Goal: Task Accomplishment & Management: Use online tool/utility

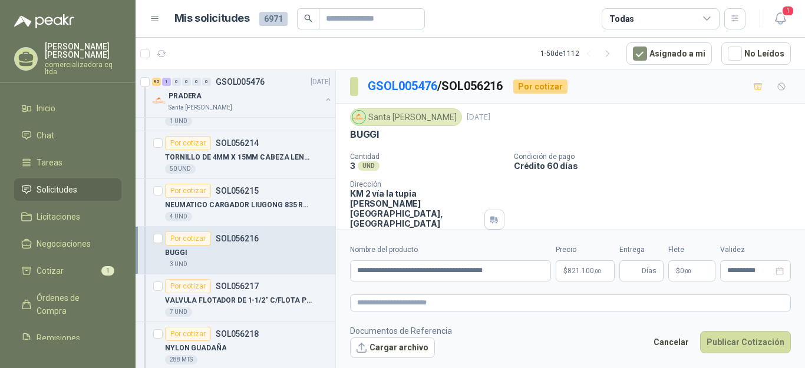
scroll to position [2290, 0]
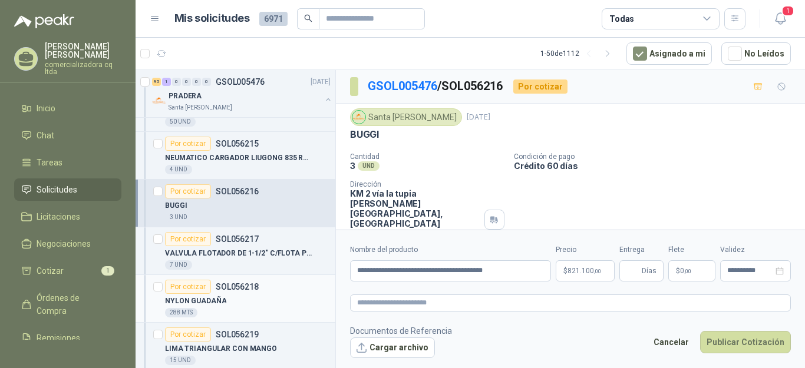
click at [192, 297] on p "NYLON GUADAÑA" at bounding box center [195, 301] width 61 height 11
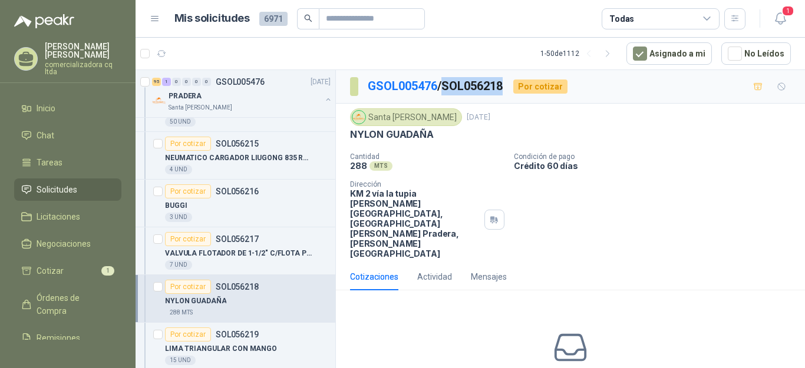
drag, startPoint x: 449, startPoint y: 84, endPoint x: 508, endPoint y: 84, distance: 58.9
click at [504, 84] on p "GSOL005476 / SOL056218" at bounding box center [436, 86] width 136 height 18
copy p "SOL056218"
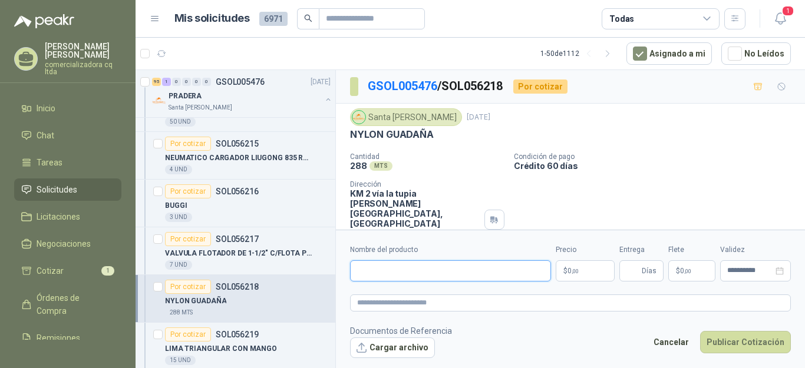
click at [387, 272] on input "Nombre del producto" at bounding box center [450, 271] width 201 height 21
type input "**********"
click at [578, 273] on span ",00" at bounding box center [575, 271] width 7 height 6
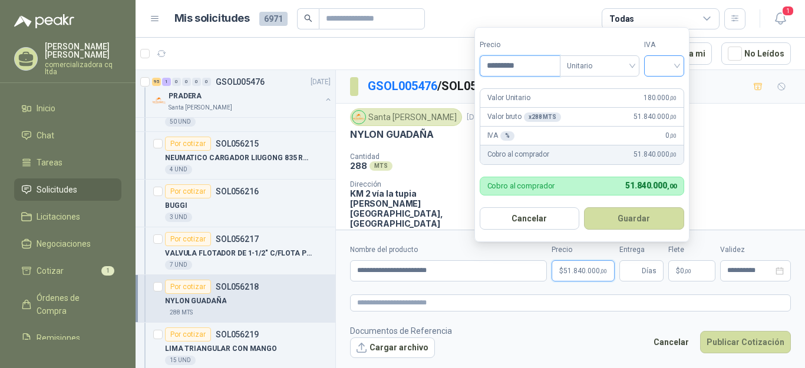
type input "*********"
click at [675, 65] on input "search" at bounding box center [664, 65] width 26 height 18
click at [665, 93] on div "19%" at bounding box center [667, 90] width 22 height 13
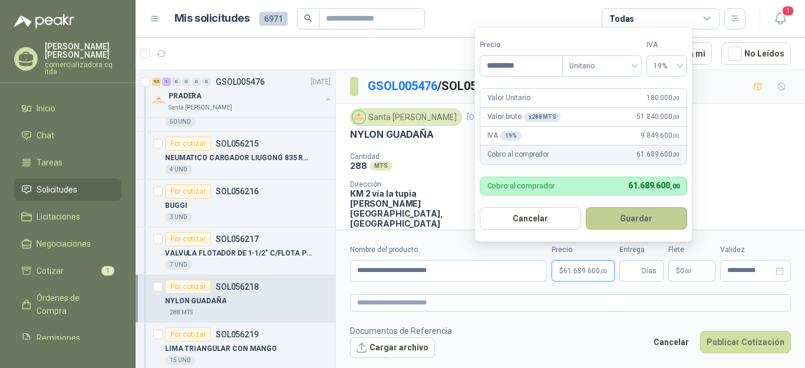
click at [644, 219] on button "Guardar" at bounding box center [636, 218] width 101 height 22
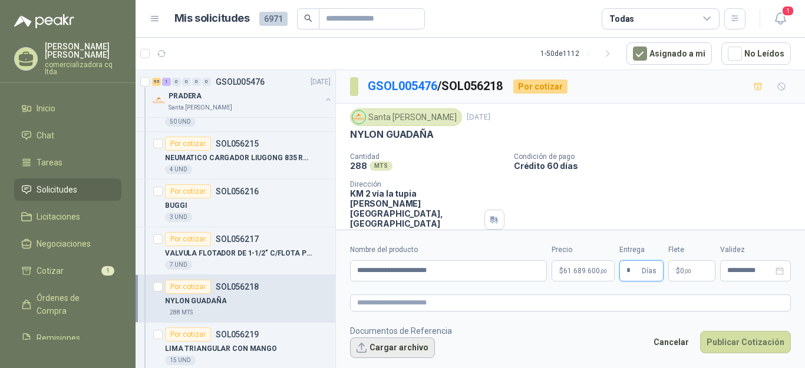
type input "*"
click at [396, 342] on button "Cargar archivo" at bounding box center [392, 348] width 85 height 21
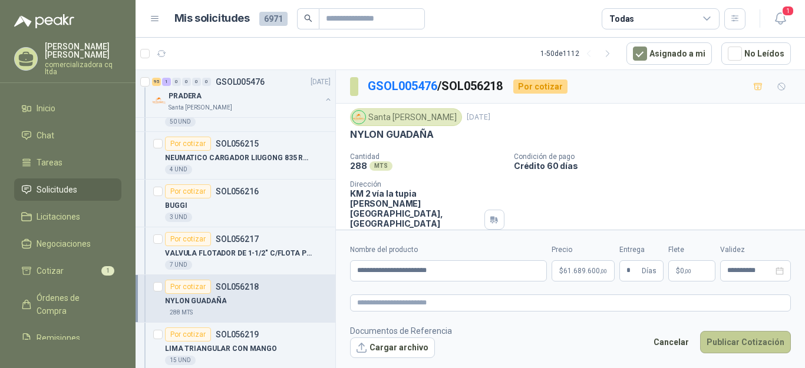
click at [725, 342] on button "Publicar Cotización" at bounding box center [745, 342] width 91 height 22
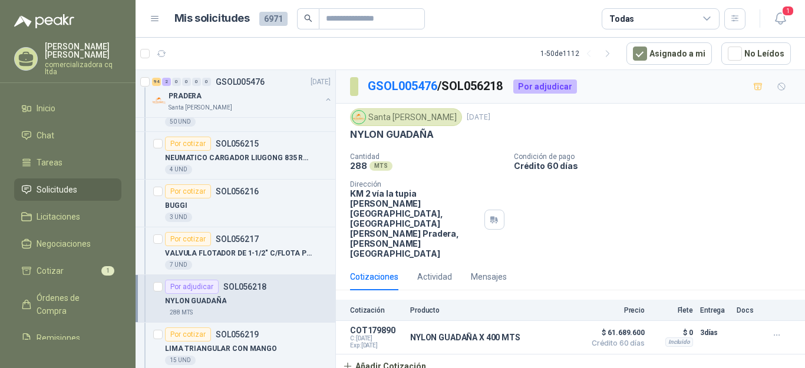
scroll to position [2321, 0]
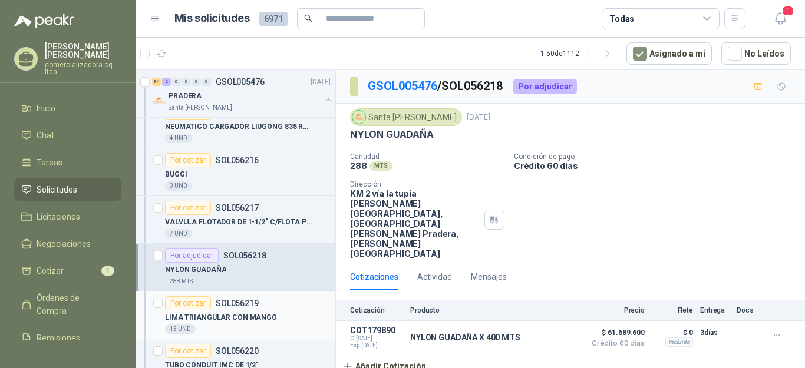
click at [278, 315] on div "LIMA TRIANGULAR CON MANGO" at bounding box center [248, 318] width 166 height 14
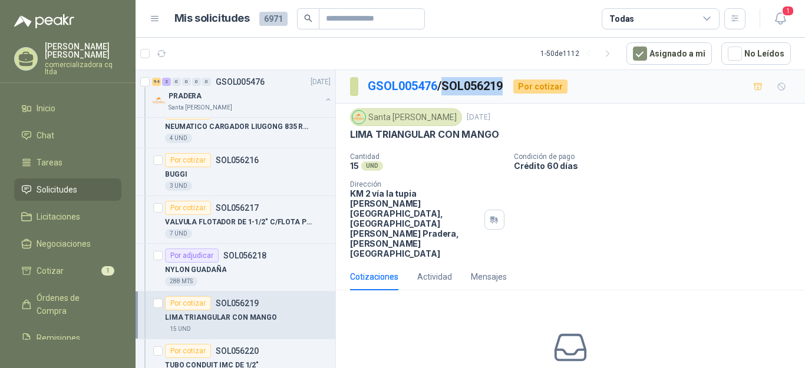
drag, startPoint x: 450, startPoint y: 83, endPoint x: 516, endPoint y: 85, distance: 66.6
click at [516, 85] on div "GSOL005476 / SOL056219 Por cotizar" at bounding box center [459, 86] width 218 height 19
copy p "SOL056219"
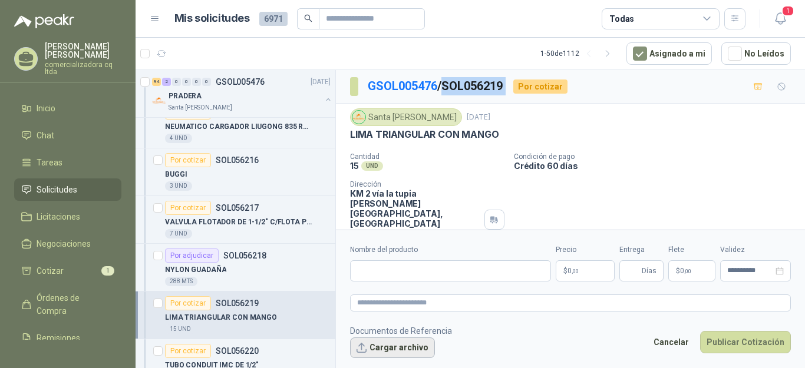
click at [391, 345] on button "Cargar archivo" at bounding box center [392, 348] width 85 height 21
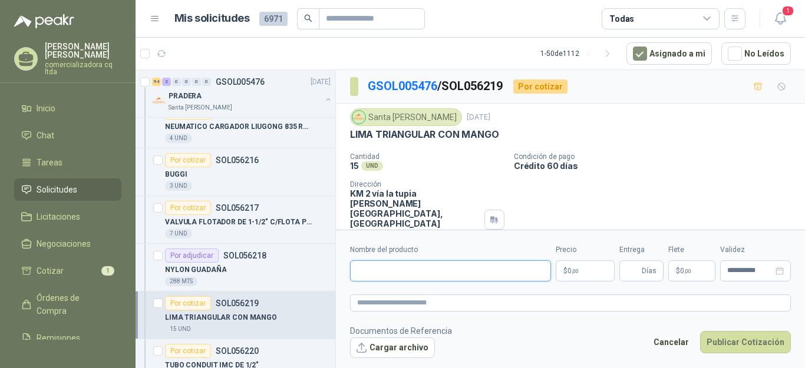
click at [362, 268] on input "Nombre del producto" at bounding box center [450, 271] width 201 height 21
type input "**********"
click at [588, 274] on p "$ 0 ,00" at bounding box center [585, 271] width 59 height 21
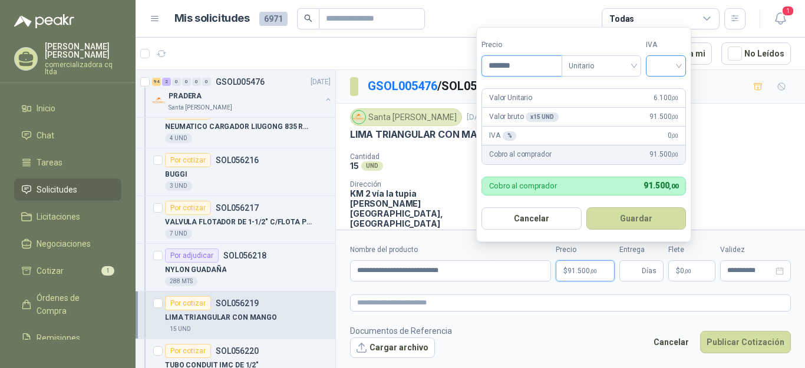
click at [683, 67] on div at bounding box center [666, 65] width 40 height 21
type input "*******"
click at [667, 88] on div "19%" at bounding box center [669, 90] width 22 height 13
click at [631, 213] on button "Guardar" at bounding box center [638, 218] width 101 height 22
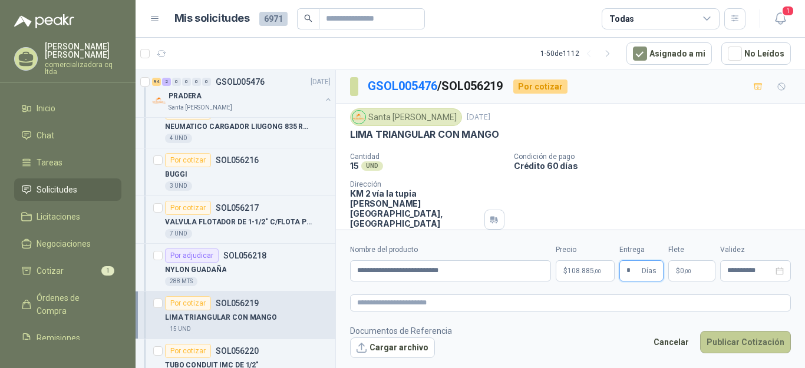
type input "*"
click at [739, 337] on button "Publicar Cotización" at bounding box center [745, 342] width 91 height 22
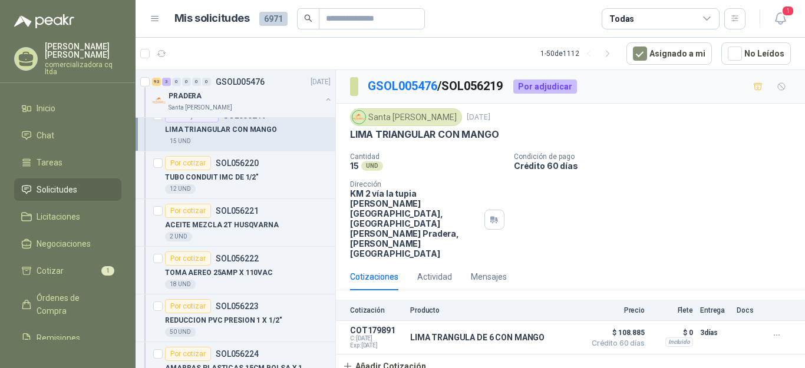
scroll to position [2556, 0]
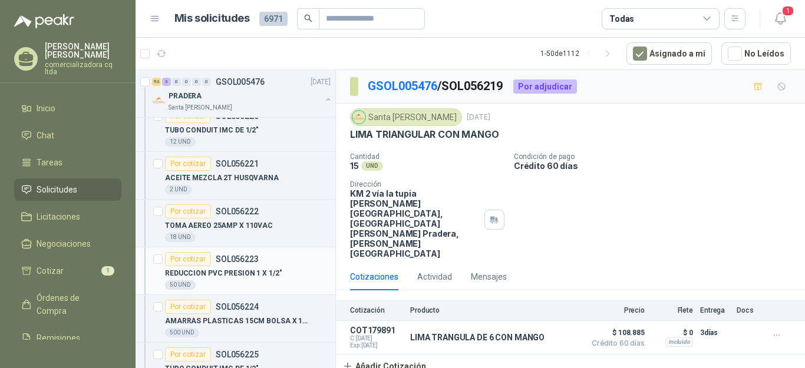
click at [236, 271] on p "REDUCCION PVC PRESION 1 X 1/2"" at bounding box center [223, 273] width 117 height 11
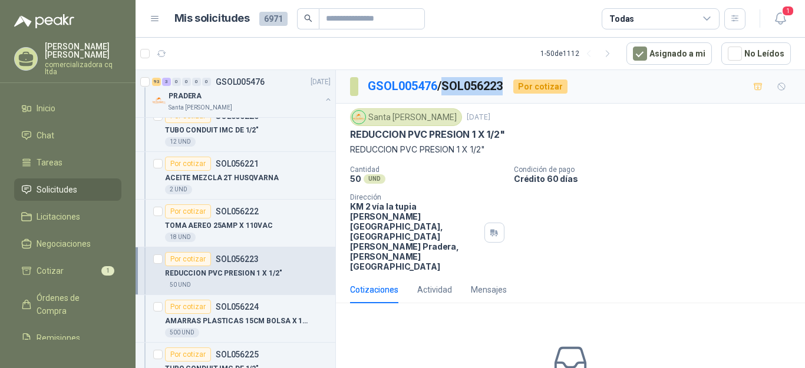
drag, startPoint x: 454, startPoint y: 84, endPoint x: 510, endPoint y: 84, distance: 56.0
click at [510, 84] on div "GSOL005476 / SOL056223 Por cotizar" at bounding box center [459, 86] width 218 height 19
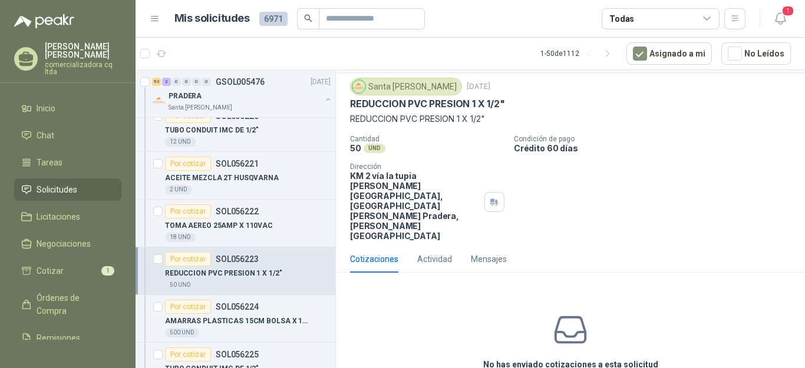
scroll to position [32, 0]
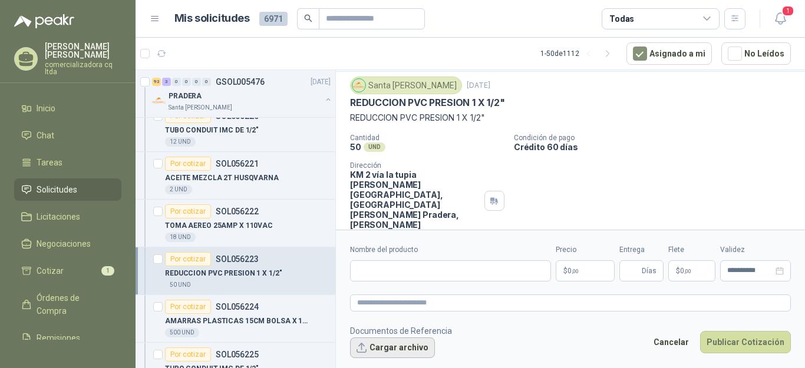
click at [411, 347] on button "Cargar archivo" at bounding box center [392, 348] width 85 height 21
click at [377, 272] on input "Nombre del producto" at bounding box center [450, 271] width 201 height 21
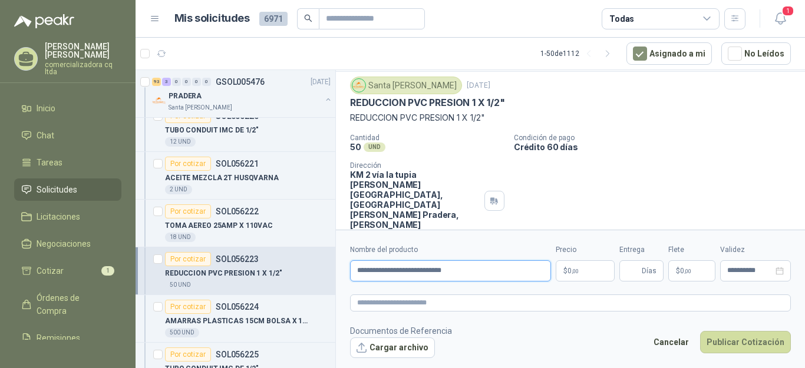
type input "**********"
click at [595, 276] on p "$ 0 ,00" at bounding box center [585, 271] width 59 height 21
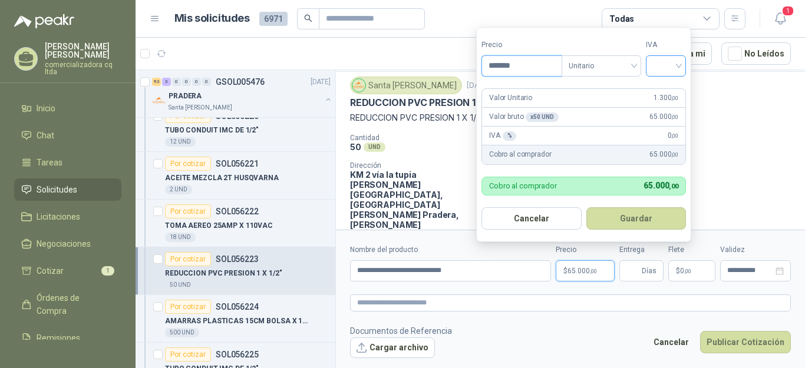
type input "*******"
drag, startPoint x: 681, startPoint y: 68, endPoint x: 670, endPoint y: 67, distance: 11.2
click at [679, 68] on input "search" at bounding box center [666, 65] width 26 height 18
click at [665, 93] on div "19%" at bounding box center [669, 90] width 22 height 13
drag, startPoint x: 623, startPoint y: 221, endPoint x: 640, endPoint y: 224, distance: 16.8
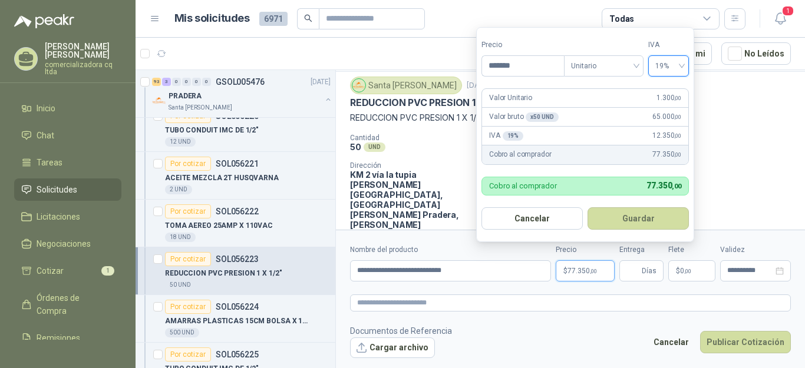
click at [625, 221] on button "Guardar" at bounding box center [638, 218] width 101 height 22
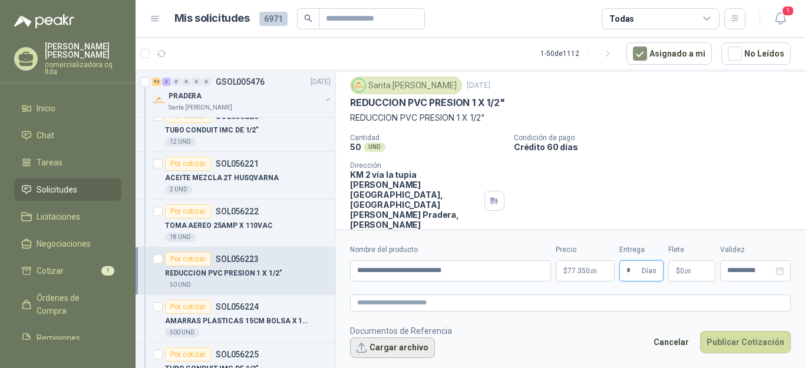
type input "*"
click at [388, 345] on button "Cargar archivo" at bounding box center [392, 348] width 85 height 21
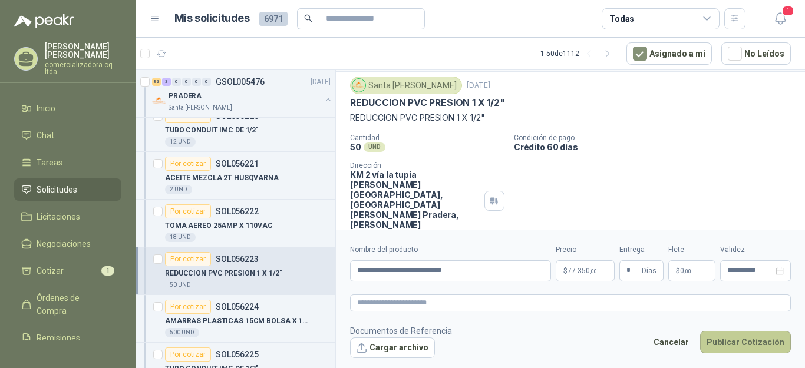
click at [764, 342] on button "Publicar Cotización" at bounding box center [745, 342] width 91 height 22
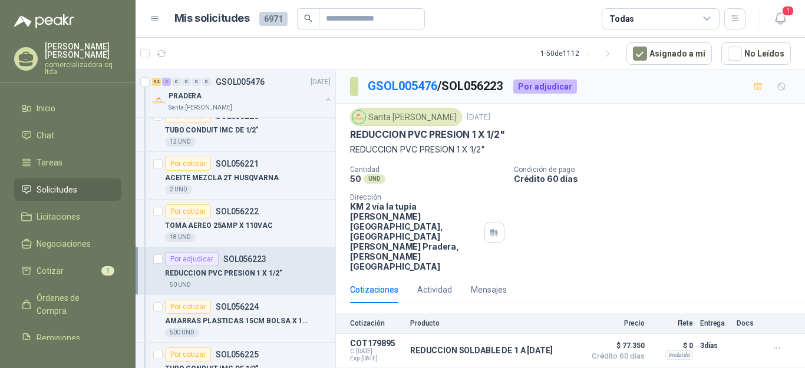
scroll to position [2572, 0]
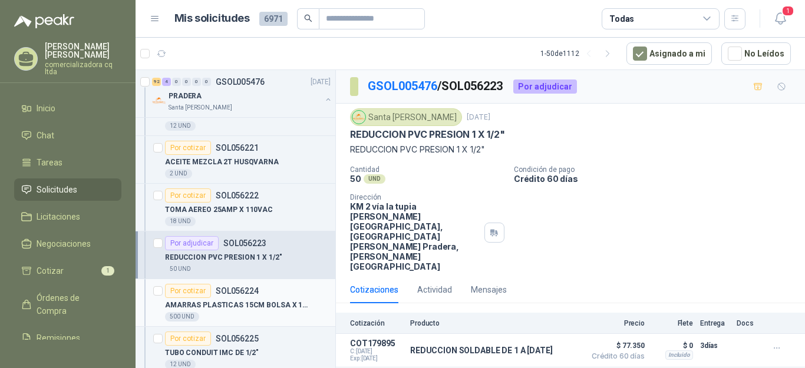
click at [247, 298] on div "Por cotizar SOL056224" at bounding box center [212, 291] width 94 height 14
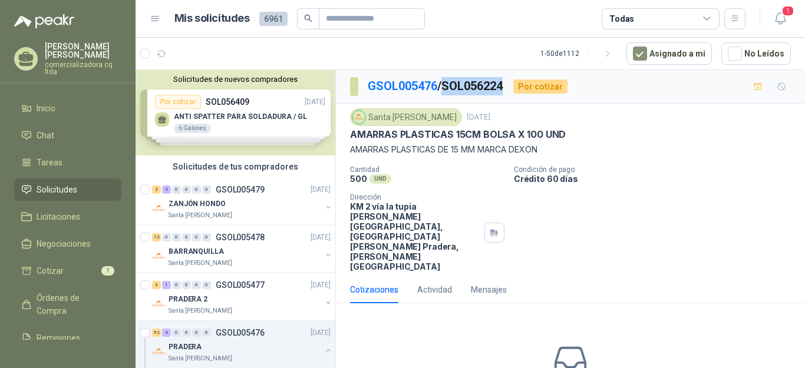
drag, startPoint x: 448, startPoint y: 83, endPoint x: 513, endPoint y: 84, distance: 64.9
click at [513, 84] on div "GSOL005476 / SOL056224 Por cotizar" at bounding box center [459, 86] width 218 height 19
copy p "SOL056224"
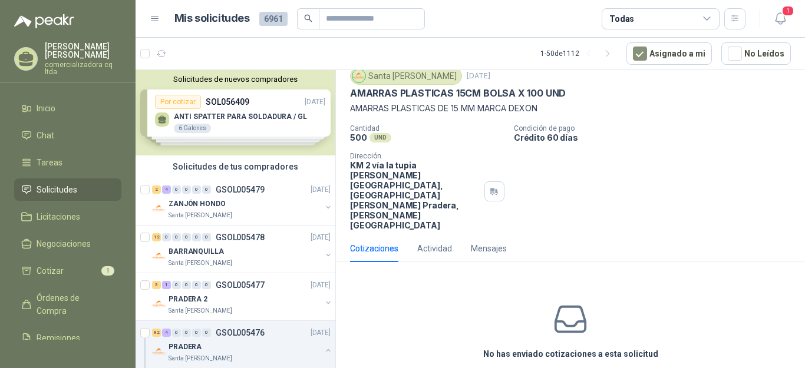
scroll to position [51, 0]
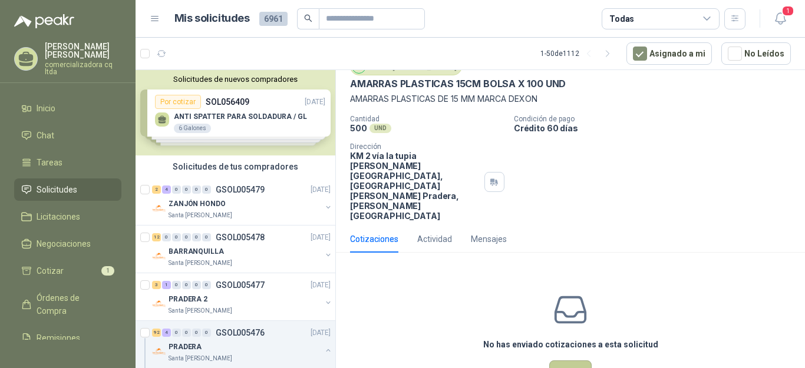
click at [571, 361] on button "Cotizar" at bounding box center [570, 372] width 42 height 22
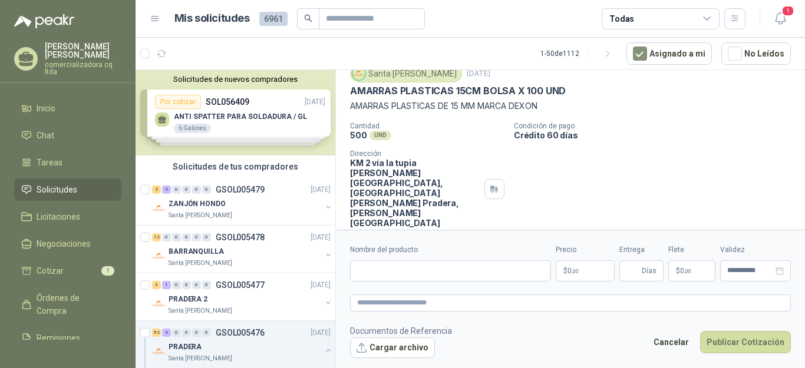
scroll to position [43, 0]
click at [396, 350] on button "Cargar archivo" at bounding box center [392, 348] width 85 height 21
click at [378, 277] on input "Nombre del producto" at bounding box center [450, 271] width 201 height 21
type input "**********"
click at [588, 275] on p "$ 0 ,00" at bounding box center [585, 271] width 59 height 21
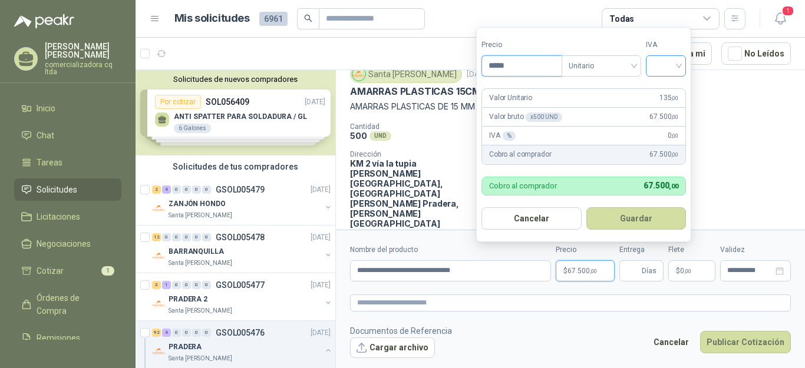
click at [683, 65] on div at bounding box center [666, 65] width 40 height 21
type input "*****"
click at [668, 89] on div "19%" at bounding box center [669, 90] width 22 height 13
click at [640, 215] on button "Guardar" at bounding box center [638, 218] width 101 height 22
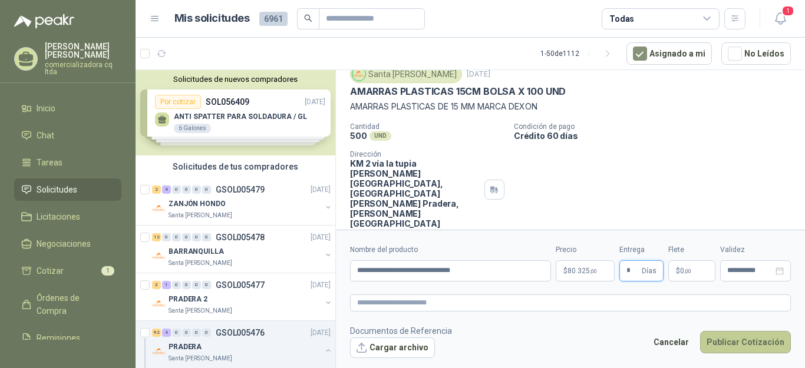
type input "*"
click at [729, 339] on button "Publicar Cotización" at bounding box center [745, 342] width 91 height 22
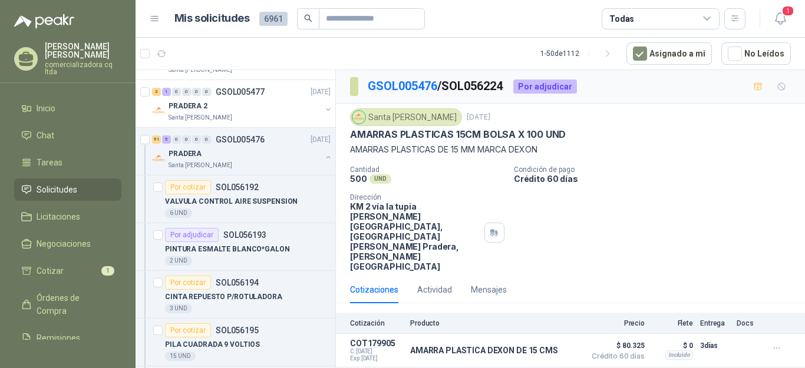
scroll to position [193, 0]
click at [189, 337] on div "Por cotizar" at bounding box center [188, 331] width 46 height 14
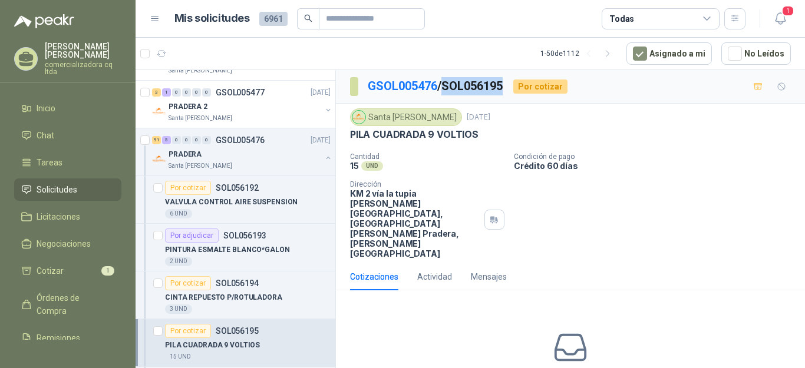
drag, startPoint x: 447, startPoint y: 85, endPoint x: 510, endPoint y: 84, distance: 63.7
click at [510, 84] on div "GSOL005476 / SOL056195 Por cotizar" at bounding box center [459, 86] width 218 height 19
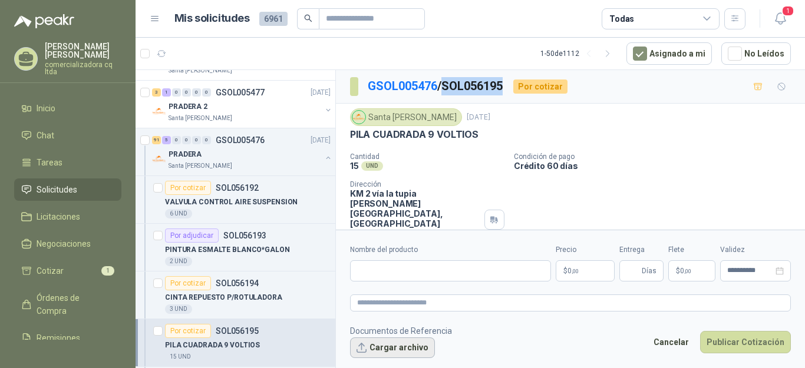
click at [384, 347] on button "Cargar archivo" at bounding box center [392, 348] width 85 height 21
click at [370, 268] on input "Nombre del producto" at bounding box center [450, 271] width 201 height 21
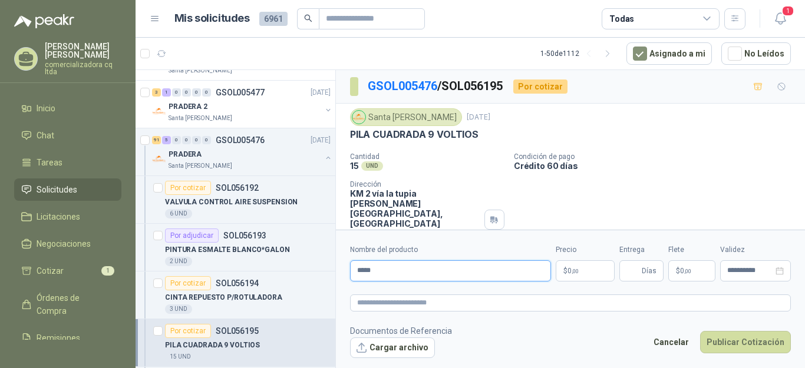
type input "**********"
click at [574, 273] on span ",00" at bounding box center [575, 271] width 7 height 6
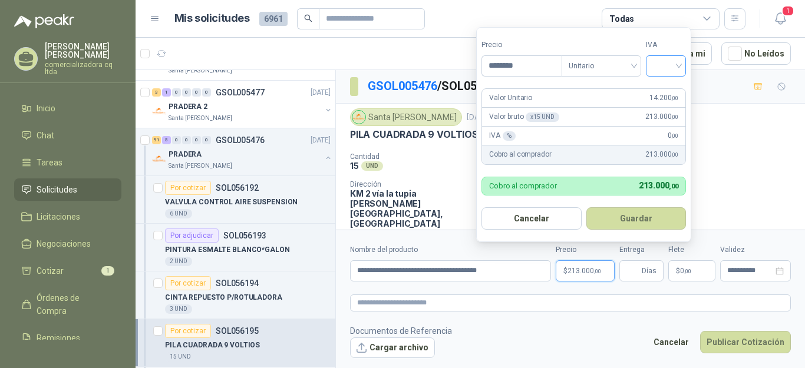
type input "********"
click at [676, 64] on input "search" at bounding box center [666, 65] width 26 height 18
click at [676, 85] on div "19%" at bounding box center [669, 90] width 22 height 13
click at [658, 215] on button "Guardar" at bounding box center [638, 218] width 101 height 22
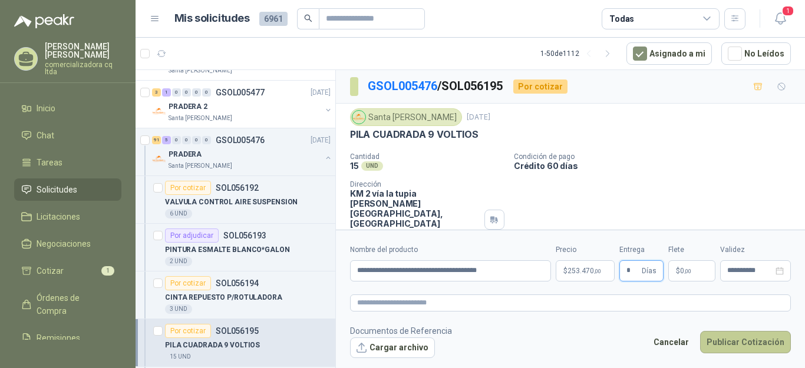
type input "*"
click at [739, 344] on button "Publicar Cotización" at bounding box center [745, 342] width 91 height 22
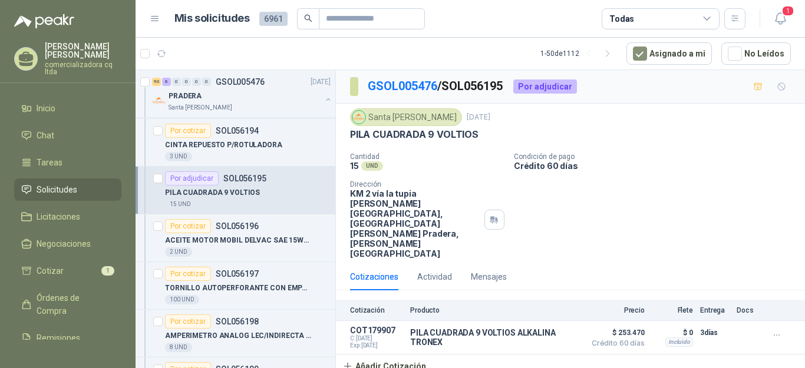
scroll to position [388, 0]
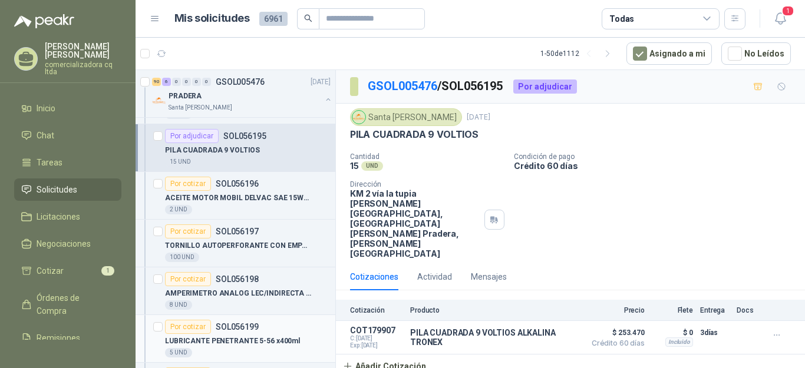
click at [240, 342] on p "LUBRICANTE PENETRANTE 5-56 x400ml" at bounding box center [232, 341] width 135 height 11
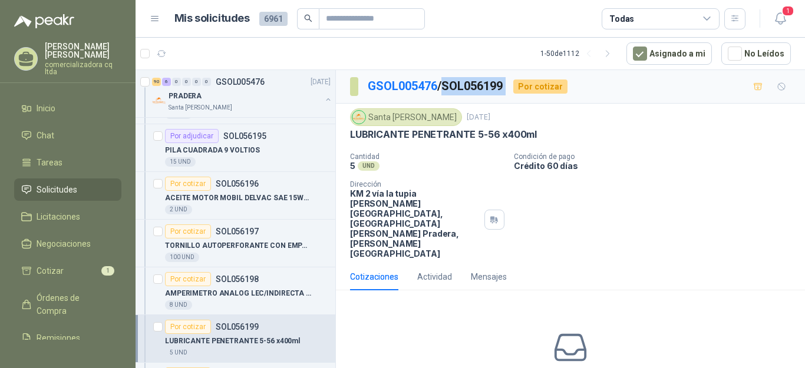
drag, startPoint x: 447, startPoint y: 85, endPoint x: 515, endPoint y: 85, distance: 67.8
click at [515, 85] on div "GSOL005476 / SOL056199 Por cotizar" at bounding box center [459, 86] width 218 height 19
copy p "SOL056199"
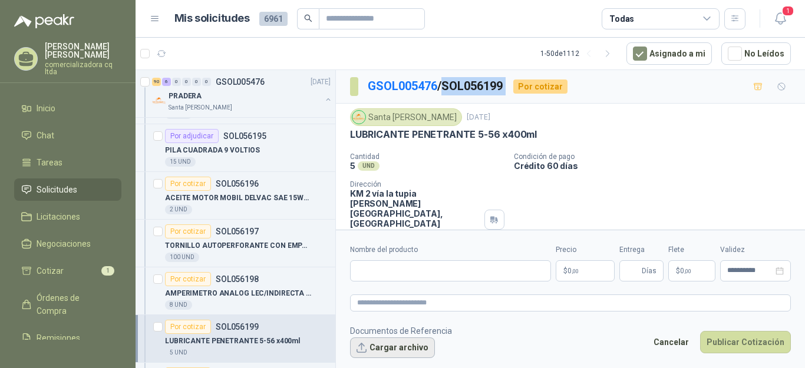
click at [407, 350] on button "Cargar archivo" at bounding box center [392, 348] width 85 height 21
click at [352, 269] on input "Nombre del producto" at bounding box center [450, 271] width 201 height 21
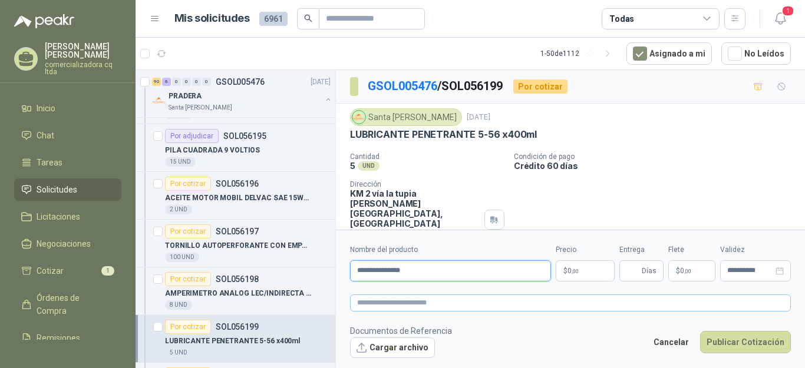
type input "**********"
click at [587, 270] on p "$ 0 ,00" at bounding box center [585, 271] width 59 height 21
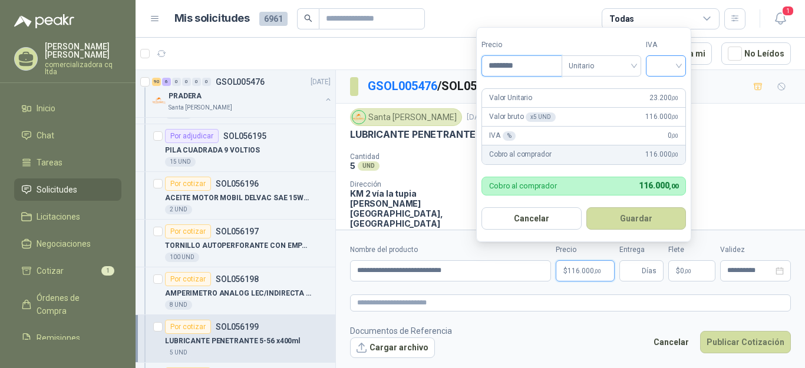
type input "********"
click at [678, 66] on input "search" at bounding box center [666, 65] width 26 height 18
click at [677, 85] on div "19%" at bounding box center [669, 90] width 22 height 13
click at [650, 220] on button "Guardar" at bounding box center [638, 218] width 101 height 22
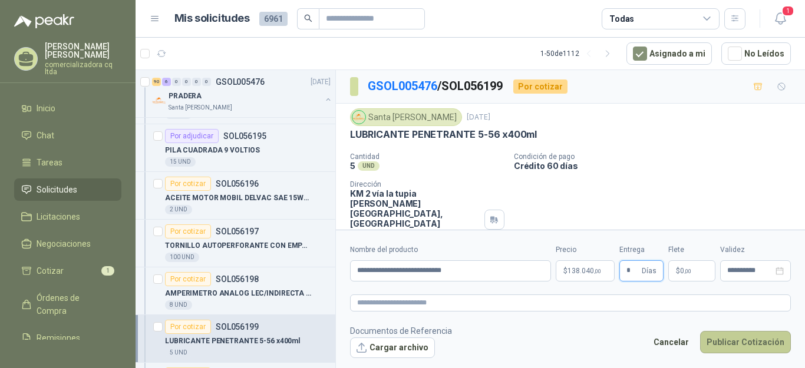
type input "*"
click at [736, 348] on button "Publicar Cotización" at bounding box center [745, 342] width 91 height 22
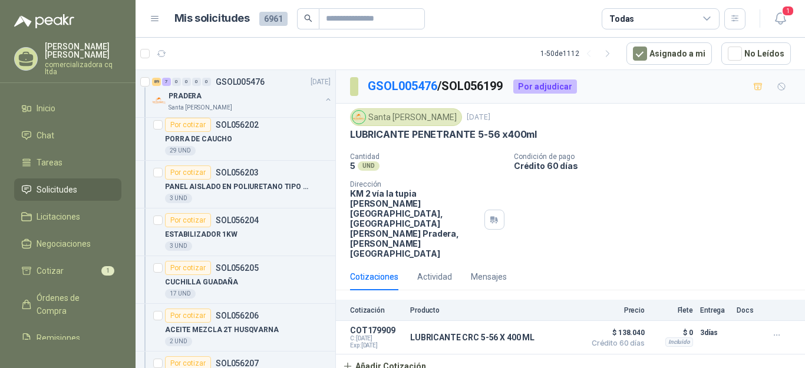
scroll to position [760, 0]
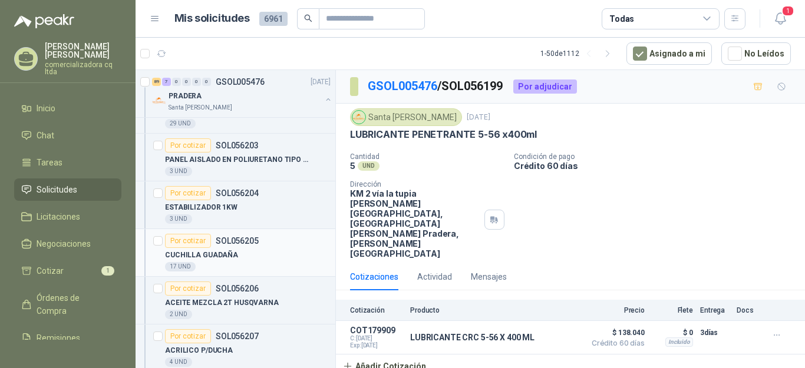
click at [226, 250] on p "CUCHILLA GUADAÑA" at bounding box center [201, 255] width 73 height 11
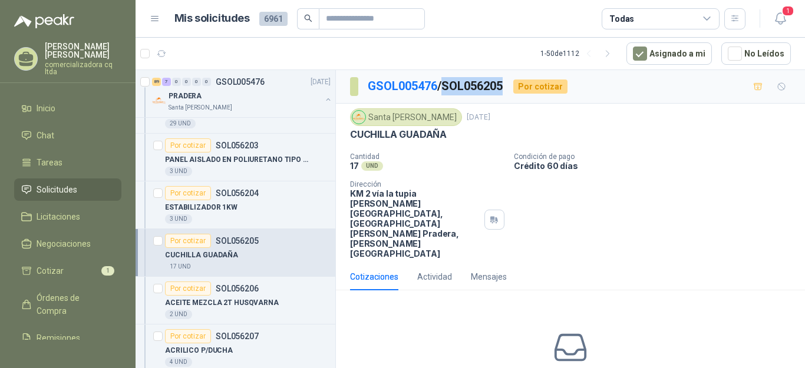
drag, startPoint x: 449, startPoint y: 83, endPoint x: 510, endPoint y: 83, distance: 61.3
click at [510, 83] on div "GSOL005476 / SOL056205 Por cotizar" at bounding box center [459, 86] width 218 height 19
copy p "SOL056205"
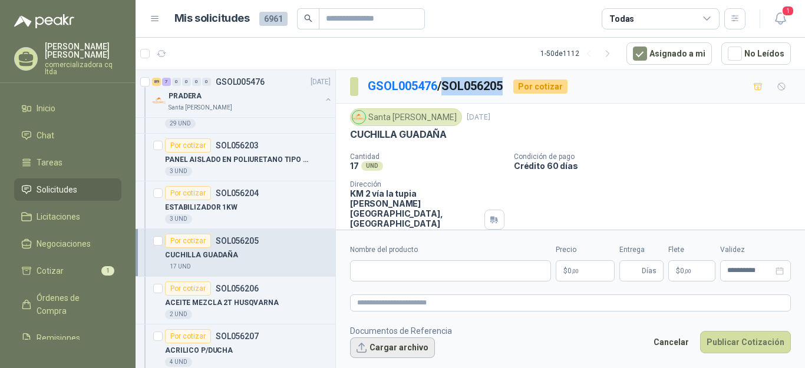
click at [395, 349] on button "Cargar archivo" at bounding box center [392, 348] width 85 height 21
click at [377, 269] on input "Nombre del producto" at bounding box center [450, 271] width 201 height 21
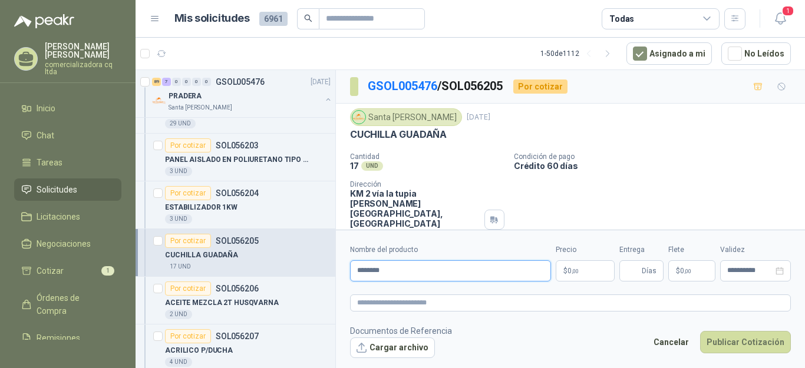
type input "**********"
click at [585, 272] on p "$ 0 ,00" at bounding box center [585, 271] width 59 height 21
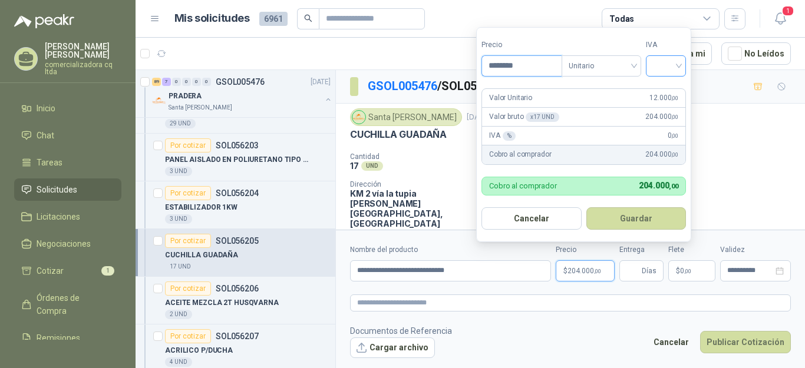
type input "********"
click at [679, 66] on input "search" at bounding box center [666, 65] width 26 height 18
click at [680, 87] on div "19%" at bounding box center [669, 90] width 36 height 19
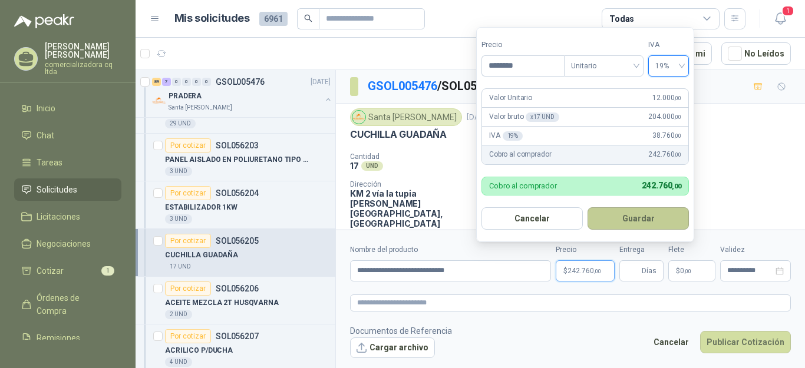
click at [638, 213] on button "Guardar" at bounding box center [638, 218] width 101 height 22
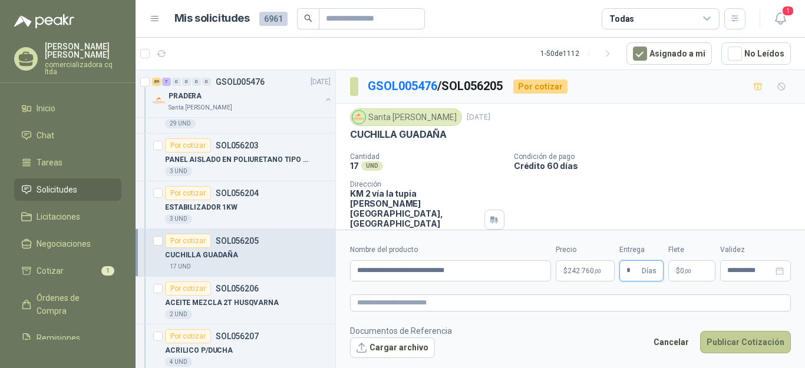
type input "*"
click at [741, 341] on button "Publicar Cotización" at bounding box center [745, 342] width 91 height 22
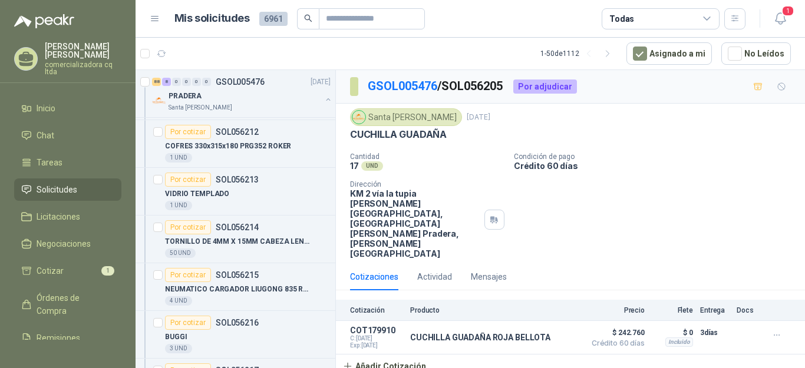
scroll to position [1258, 0]
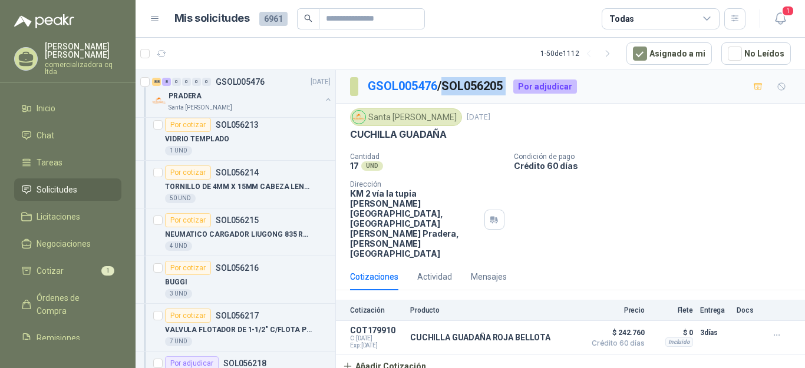
drag, startPoint x: 448, startPoint y: 84, endPoint x: 520, endPoint y: 84, distance: 71.9
click at [520, 84] on div "GSOL005476 / SOL056205 Por adjudicar" at bounding box center [463, 86] width 227 height 19
copy p "SOL056205"
click at [192, 288] on div "BUGGI" at bounding box center [248, 282] width 166 height 14
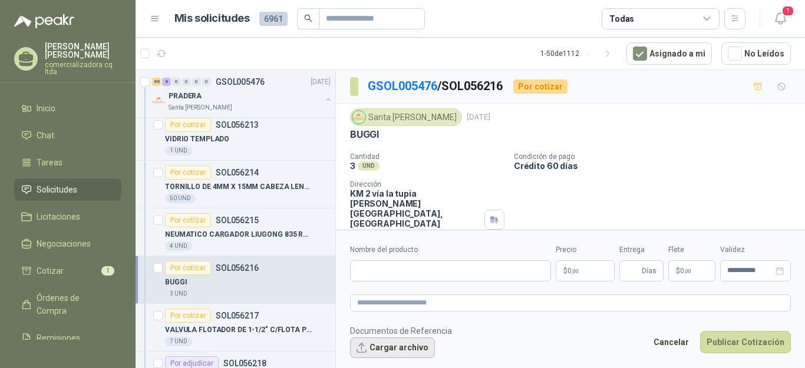
click at [404, 351] on button "Cargar archivo" at bounding box center [392, 348] width 85 height 21
click at [404, 269] on input "Nombre del producto" at bounding box center [450, 271] width 201 height 21
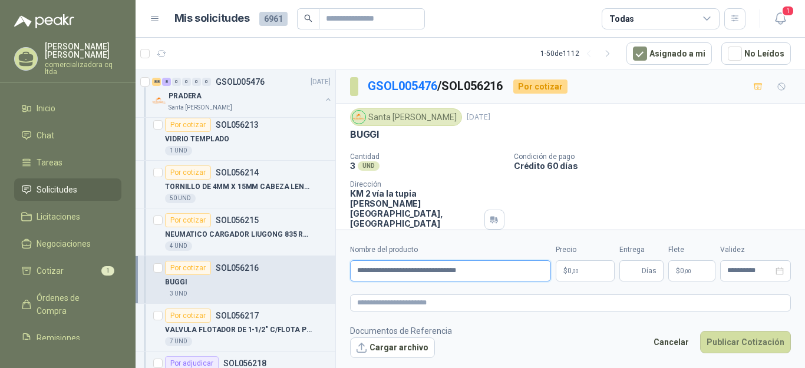
click at [424, 270] on input "**********" at bounding box center [450, 271] width 201 height 21
type input "**********"
click at [598, 269] on p "$ 0 ,00" at bounding box center [585, 271] width 59 height 21
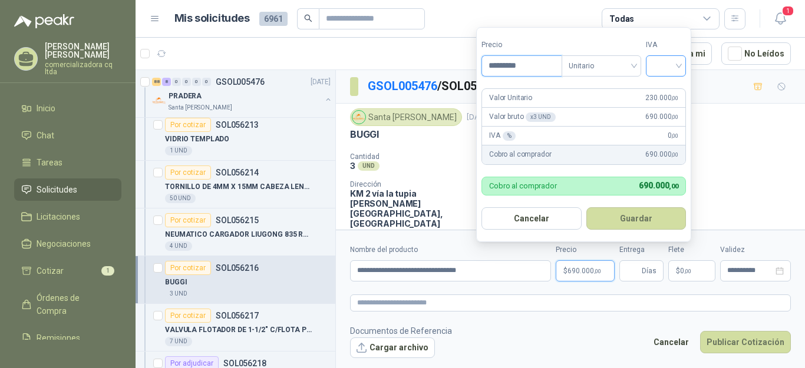
click at [685, 67] on div at bounding box center [666, 65] width 40 height 21
type input "*********"
click at [664, 86] on div "19%" at bounding box center [669, 90] width 22 height 13
click at [658, 205] on form "Precio ********* Tipo Unitario IVA 19% 19% Valor Unitario 230.000 ,00 Valor bru…" at bounding box center [585, 134] width 218 height 215
click at [657, 219] on button "Guardar" at bounding box center [638, 218] width 101 height 22
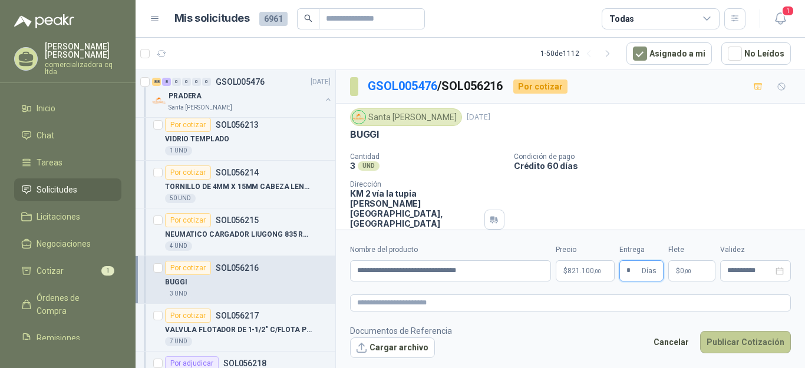
type input "*"
click at [728, 345] on button "Publicar Cotización" at bounding box center [745, 342] width 91 height 22
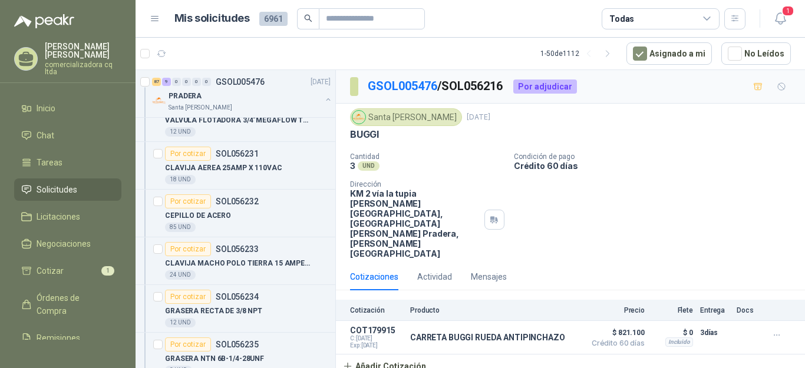
scroll to position [2130, 0]
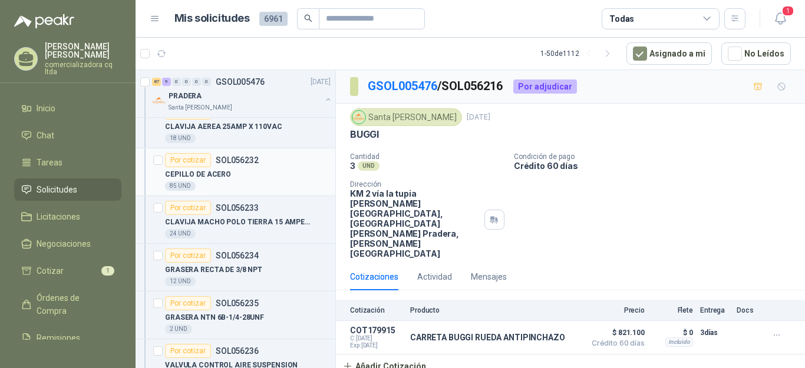
click at [218, 170] on p "CEPILLO DE ACERO" at bounding box center [198, 174] width 66 height 11
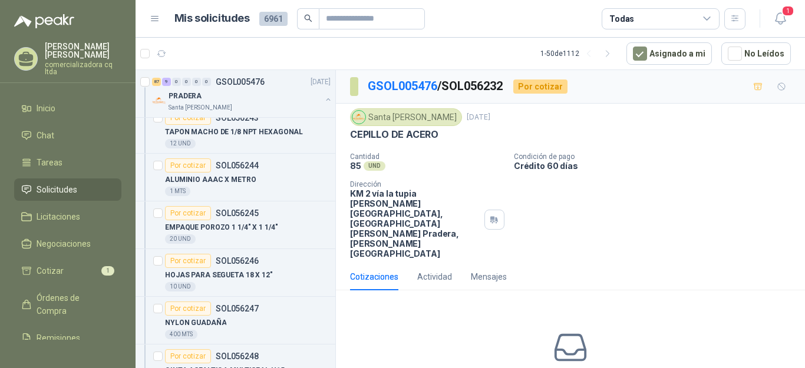
scroll to position [2740, 0]
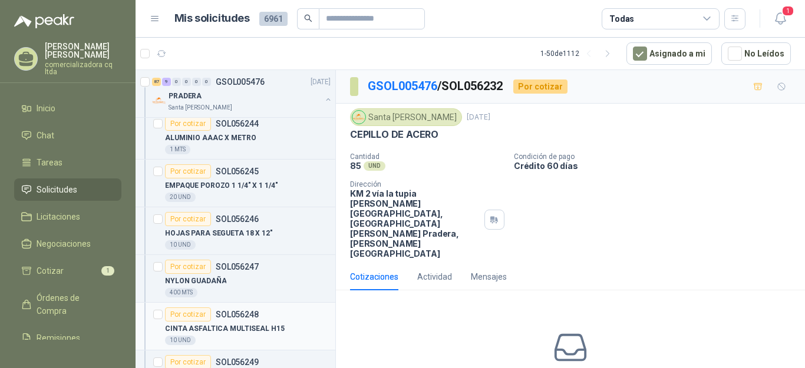
click at [226, 333] on p "CINTA ASFALTICA MULTISEAL H15" at bounding box center [225, 329] width 120 height 11
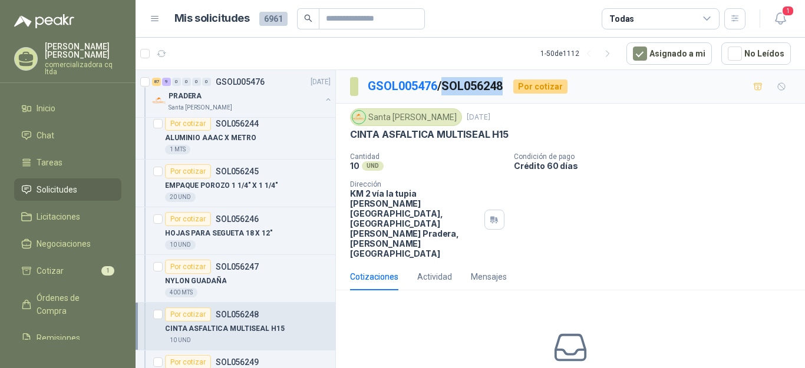
drag, startPoint x: 449, startPoint y: 83, endPoint x: 509, endPoint y: 83, distance: 60.1
click at [504, 83] on p "GSOL005476 / SOL056248" at bounding box center [436, 86] width 136 height 18
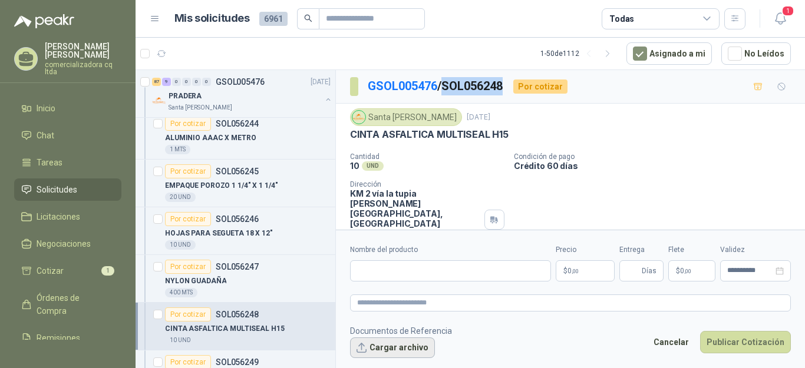
click at [414, 351] on button "Cargar archivo" at bounding box center [392, 348] width 85 height 21
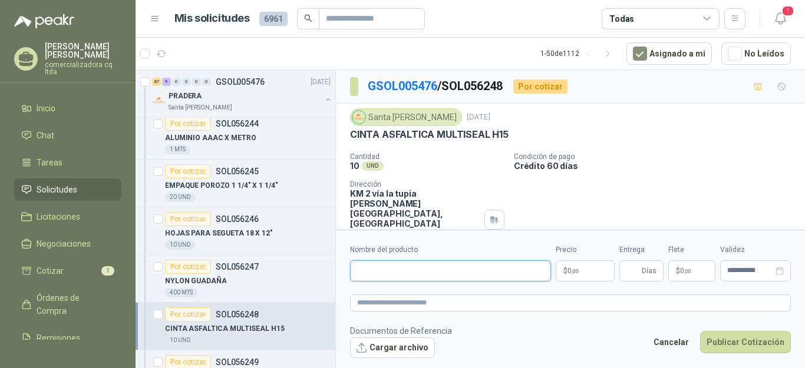
click at [370, 274] on input "Nombre del producto" at bounding box center [450, 271] width 201 height 21
type input "**********"
click at [602, 271] on p "$ 0 ,00" at bounding box center [585, 271] width 59 height 21
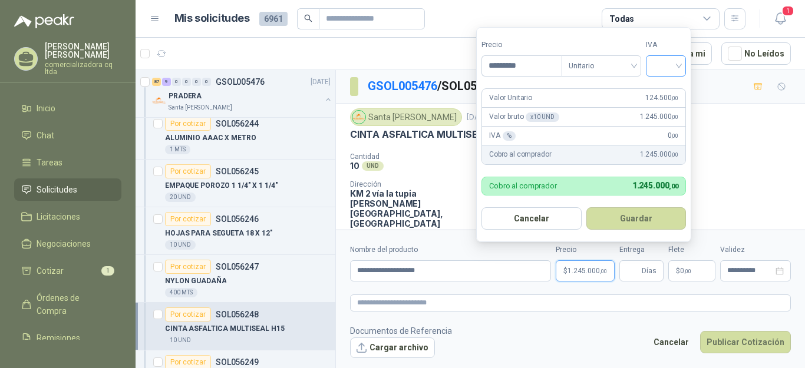
type input "*********"
click at [679, 67] on input "search" at bounding box center [666, 65] width 26 height 18
click at [672, 87] on div "19%" at bounding box center [669, 90] width 22 height 13
click at [645, 220] on button "Guardar" at bounding box center [638, 218] width 101 height 22
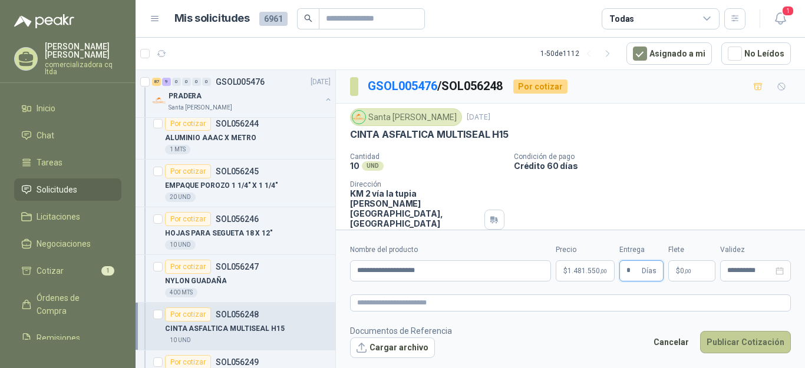
type input "*"
click at [738, 335] on button "Publicar Cotización" at bounding box center [745, 342] width 91 height 22
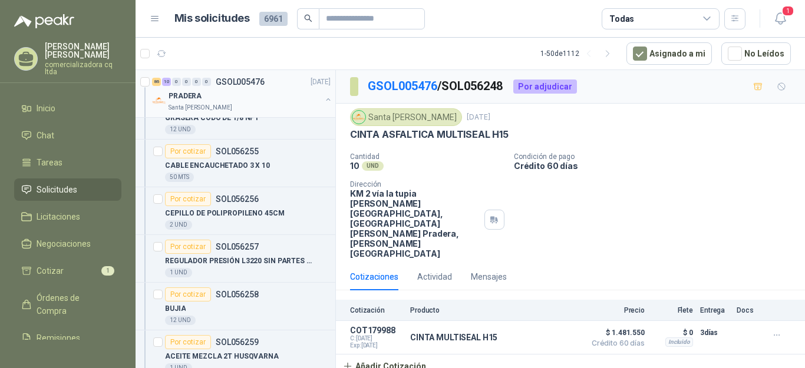
scroll to position [3210, 0]
